Goal: Task Accomplishment & Management: Complete application form

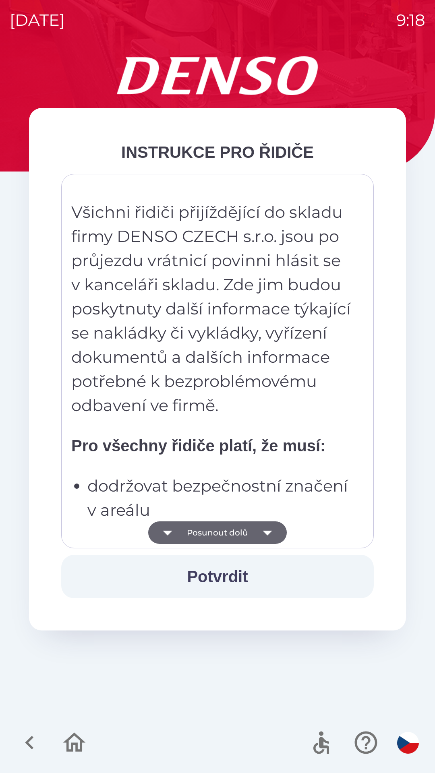
click at [223, 532] on button "Posunout dolů" at bounding box center [217, 532] width 138 height 23
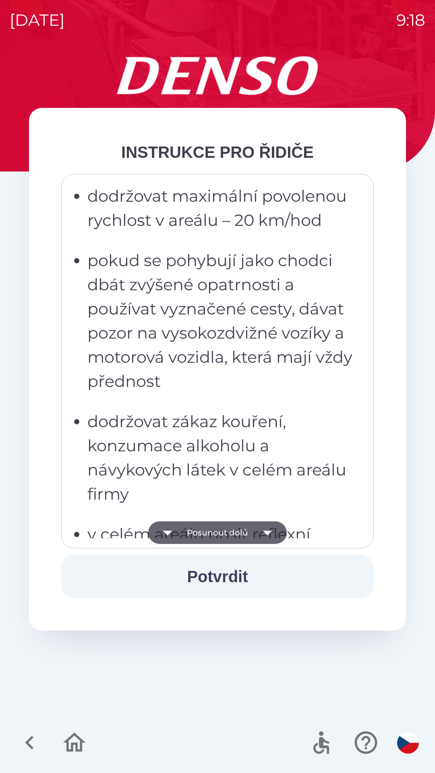
click at [215, 538] on button "Posunout dolů" at bounding box center [217, 532] width 138 height 23
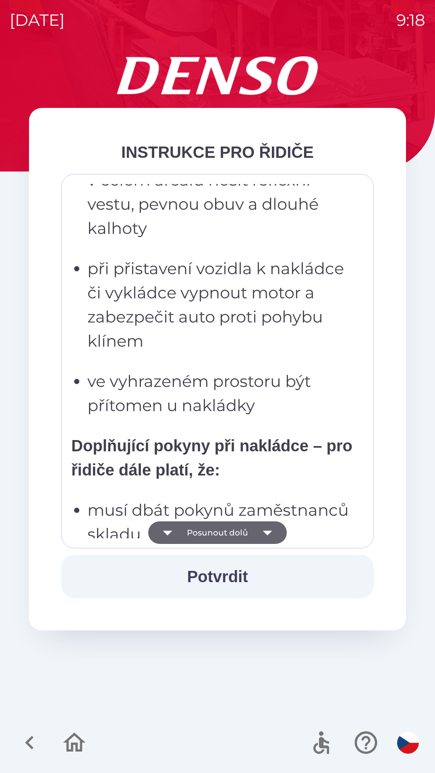
click at [213, 538] on button "Posunout dolů" at bounding box center [217, 532] width 138 height 23
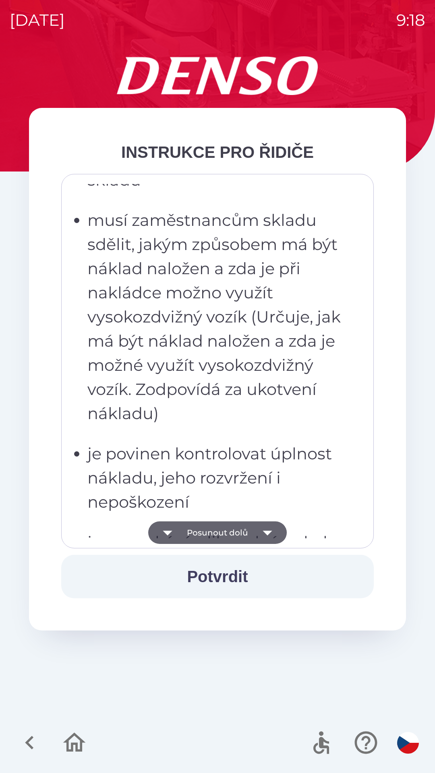
click at [209, 533] on button "Posunout dolů" at bounding box center [217, 532] width 138 height 23
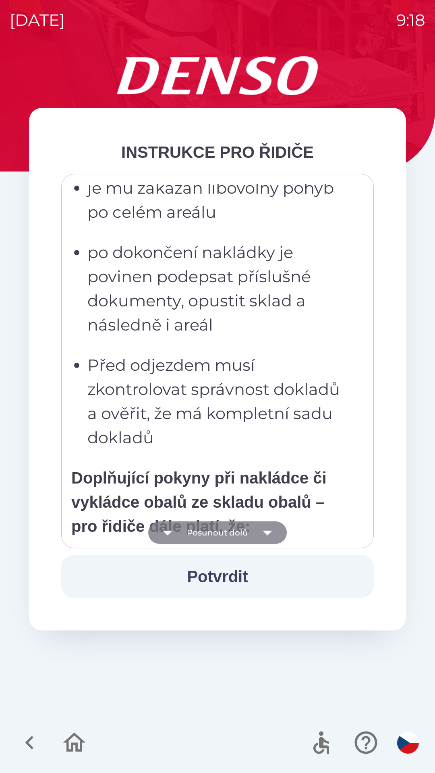
click at [212, 531] on button "Posunout dolů" at bounding box center [217, 532] width 138 height 23
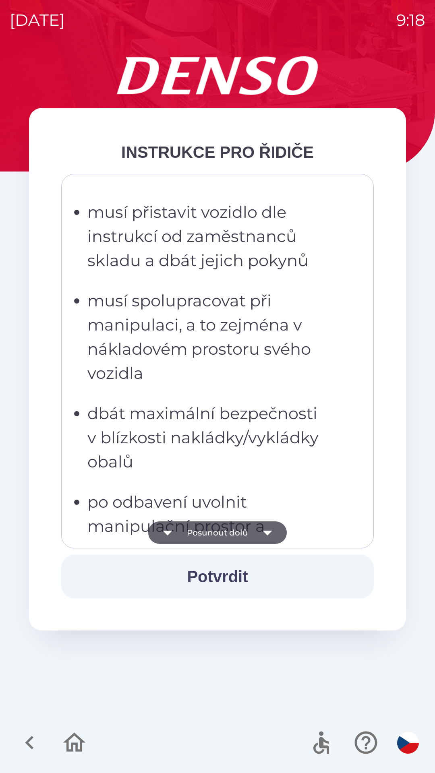
click at [210, 530] on button "Posunout dolů" at bounding box center [217, 532] width 138 height 23
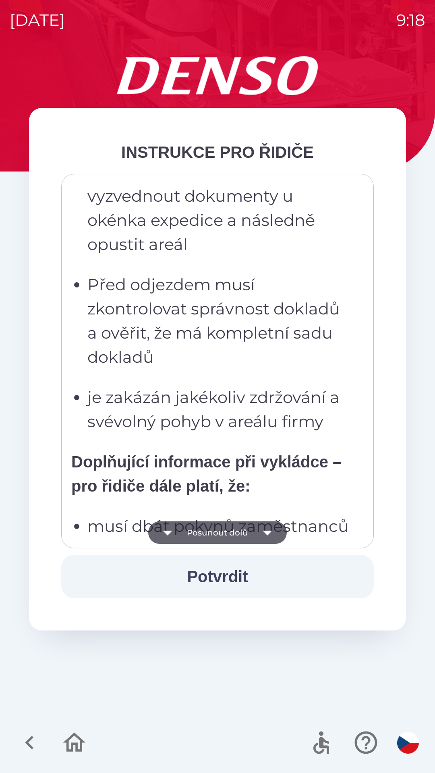
click at [210, 530] on button "Posunout dolů" at bounding box center [217, 532] width 138 height 23
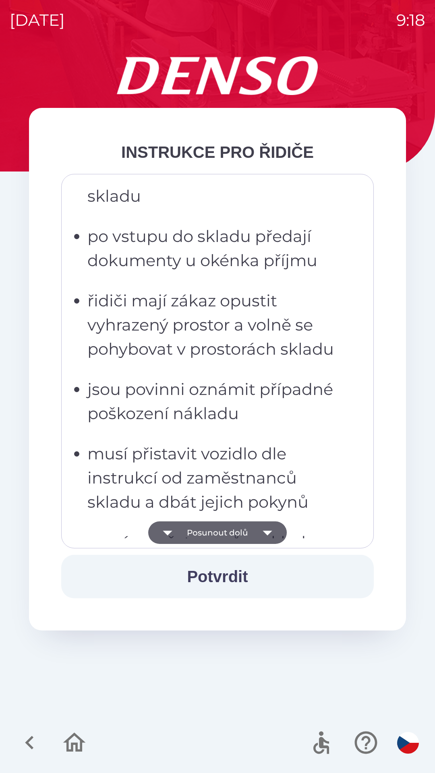
click at [208, 534] on button "Posunout dolů" at bounding box center [217, 532] width 138 height 23
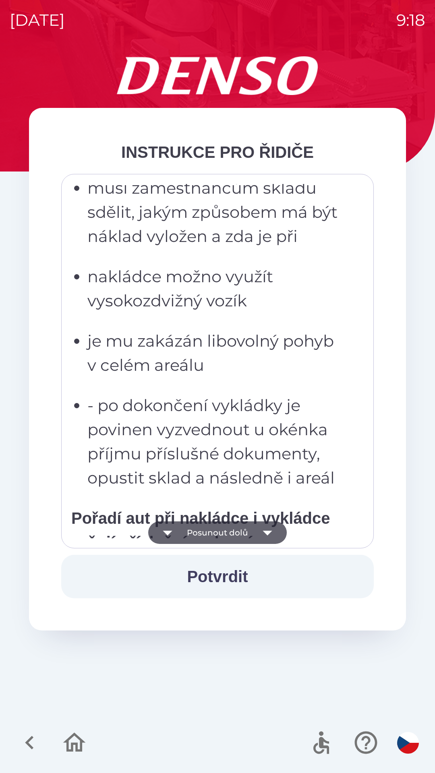
click at [207, 532] on button "Posunout dolů" at bounding box center [217, 532] width 138 height 23
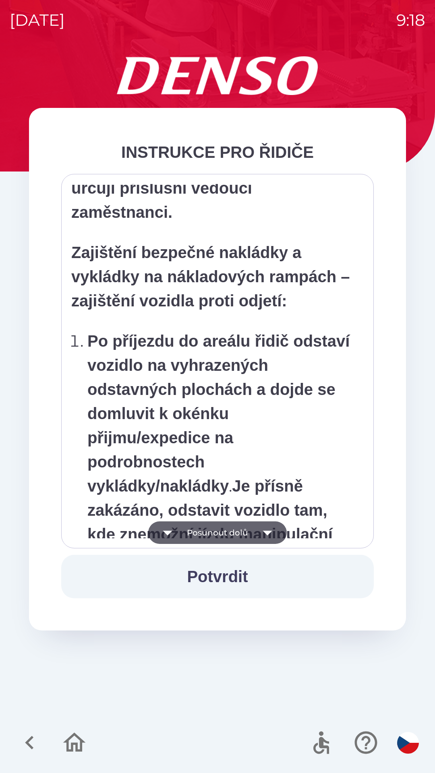
click at [212, 532] on button "Posunout dolů" at bounding box center [217, 532] width 138 height 23
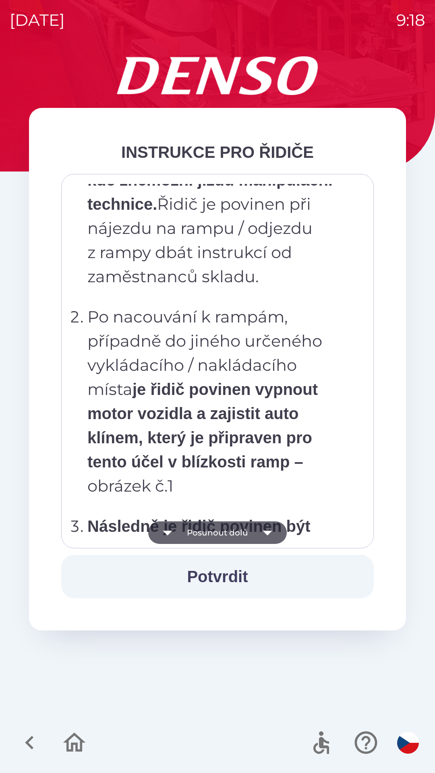
click at [213, 535] on button "Posunout dolů" at bounding box center [217, 532] width 138 height 23
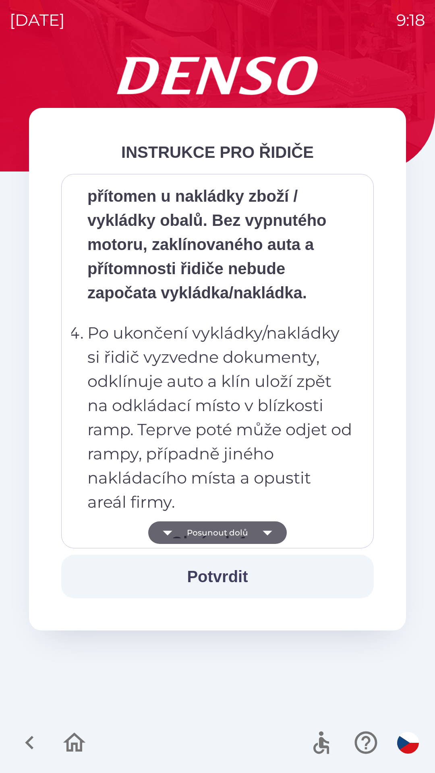
click at [220, 536] on button "Posunout dolů" at bounding box center [217, 532] width 138 height 23
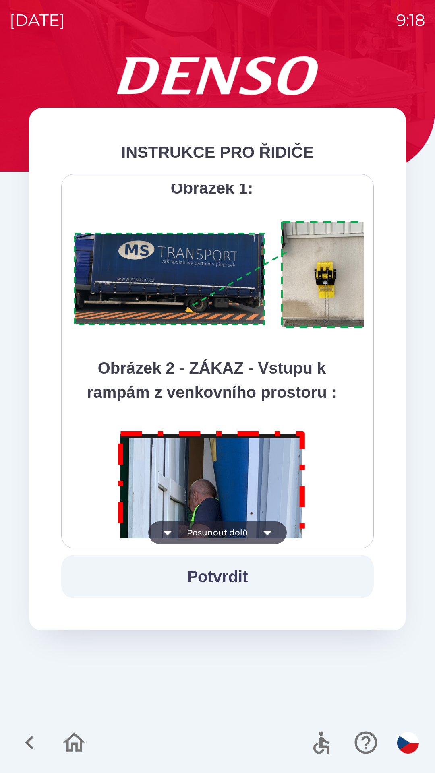
click at [216, 530] on button "Posunout dolů" at bounding box center [217, 532] width 138 height 23
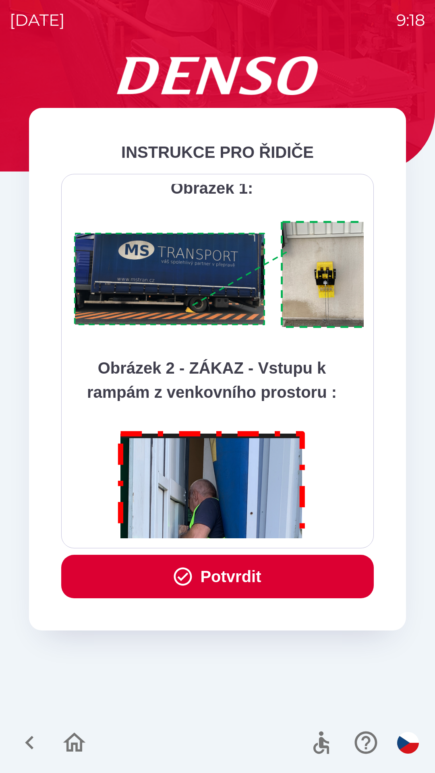
scroll to position [4523, 0]
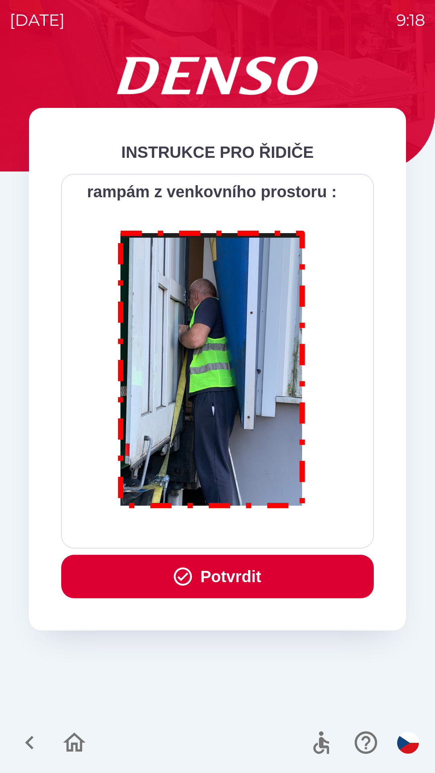
click at [230, 577] on button "Potvrdit" at bounding box center [217, 576] width 312 height 43
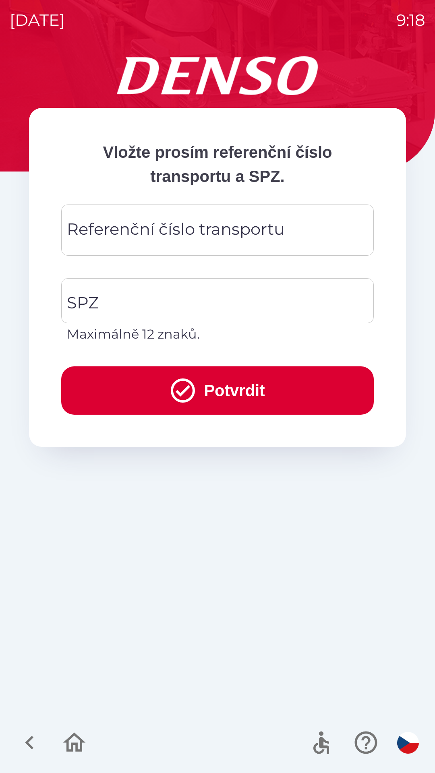
click at [79, 229] on div "Referenční číslo transportu Referenční číslo transportu" at bounding box center [217, 229] width 312 height 51
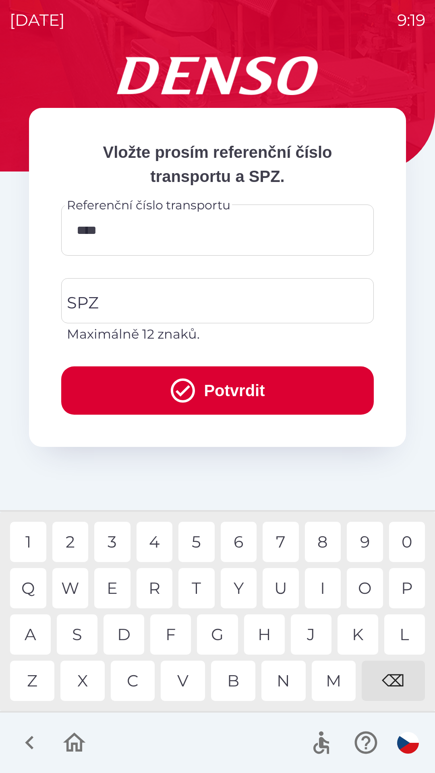
click at [117, 541] on div "3" at bounding box center [112, 542] width 36 height 40
click at [70, 590] on div "W" at bounding box center [70, 588] width 36 height 40
type input "*******"
click at [85, 297] on div "SPZ SPZ Maximálně 12 znaků." at bounding box center [217, 311] width 312 height 66
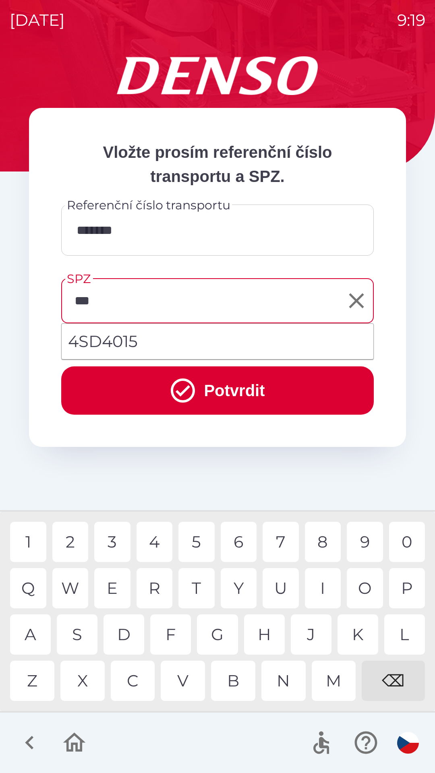
click at [129, 639] on div "D" at bounding box center [123, 634] width 41 height 40
click at [140, 346] on li "4SD4015" at bounding box center [217, 341] width 311 height 29
type input "*******"
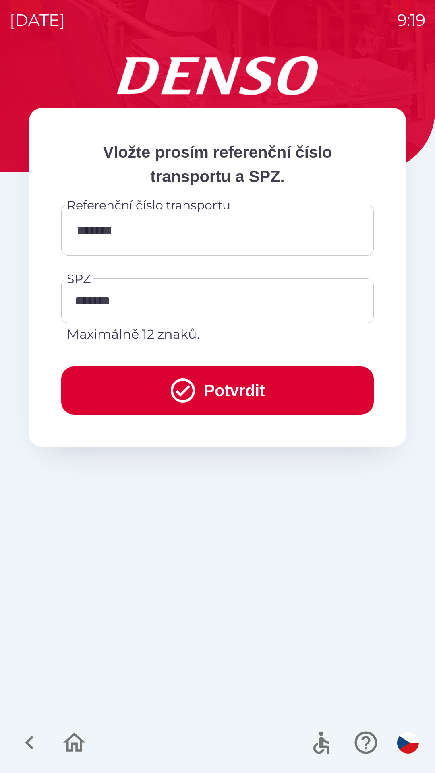
click at [238, 391] on button "Potvrdit" at bounding box center [217, 390] width 312 height 48
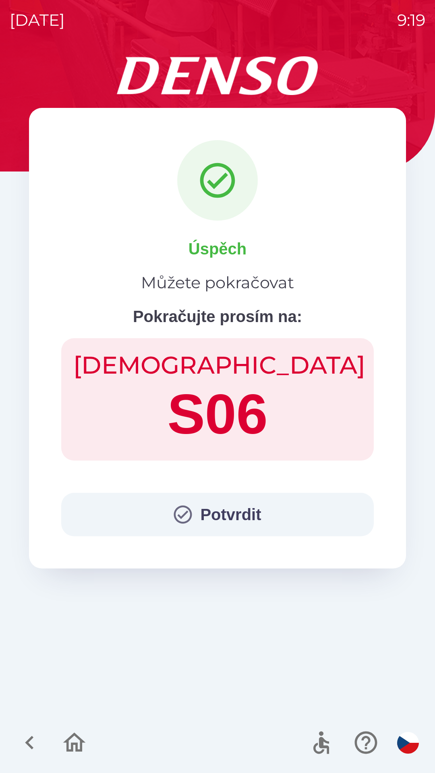
click at [234, 507] on button "Potvrdit" at bounding box center [217, 514] width 312 height 43
